Goal: Book appointment/travel/reservation

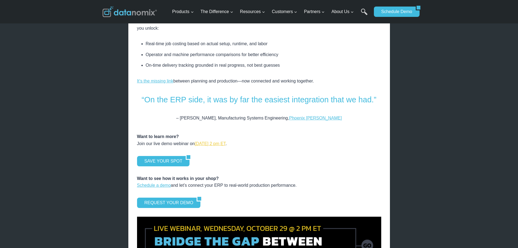
scroll to position [680, 0]
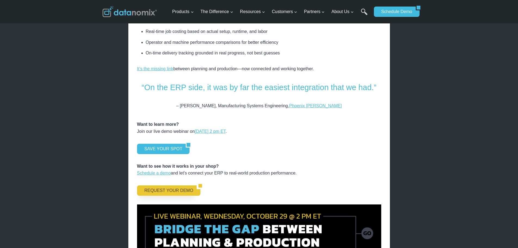
click at [169, 185] on link "REQUEST YOUR DEMO" at bounding box center [167, 190] width 60 height 10
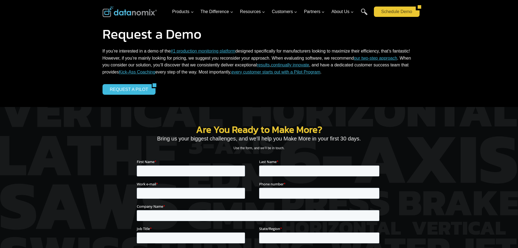
click at [393, 14] on link "Schedule Demo" at bounding box center [395, 12] width 42 height 10
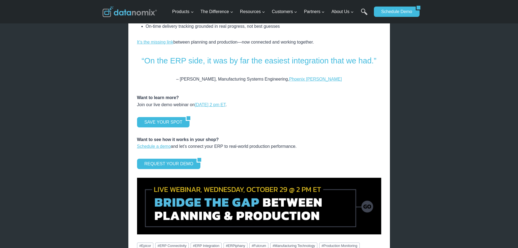
scroll to position [733, 0]
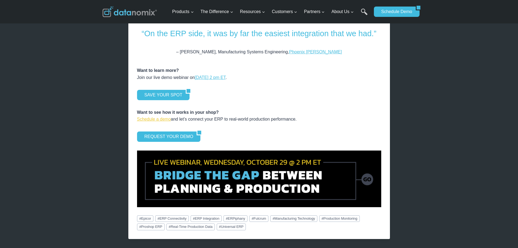
click at [151, 117] on link "Schedule a demo" at bounding box center [154, 119] width 34 height 5
